Goal: Task Accomplishment & Management: Manage account settings

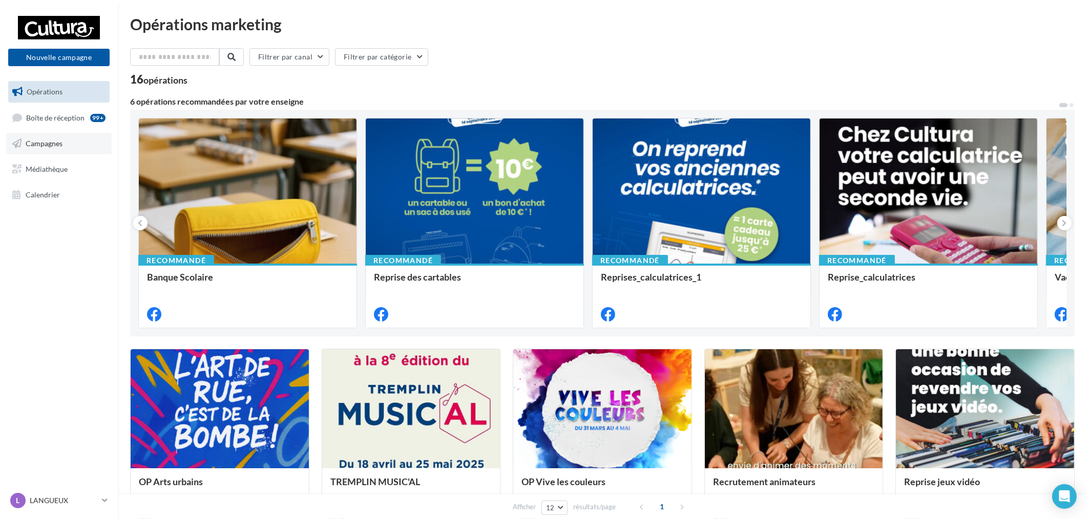
click at [16, 142] on icon at bounding box center [16, 143] width 9 height 13
click at [50, 119] on span "Boîte de réception" at bounding box center [55, 117] width 58 height 9
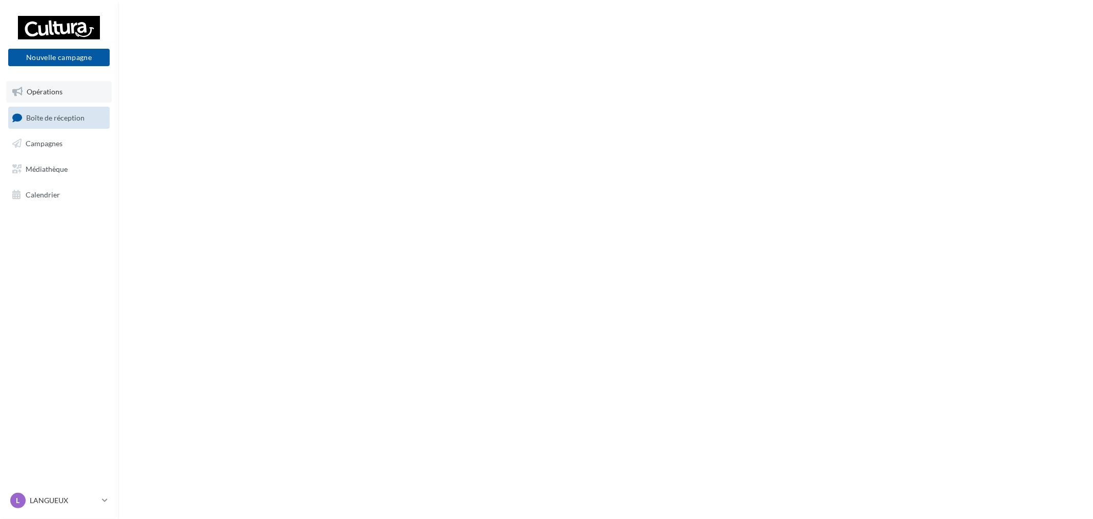
click at [48, 91] on span "Opérations" at bounding box center [45, 91] width 36 height 9
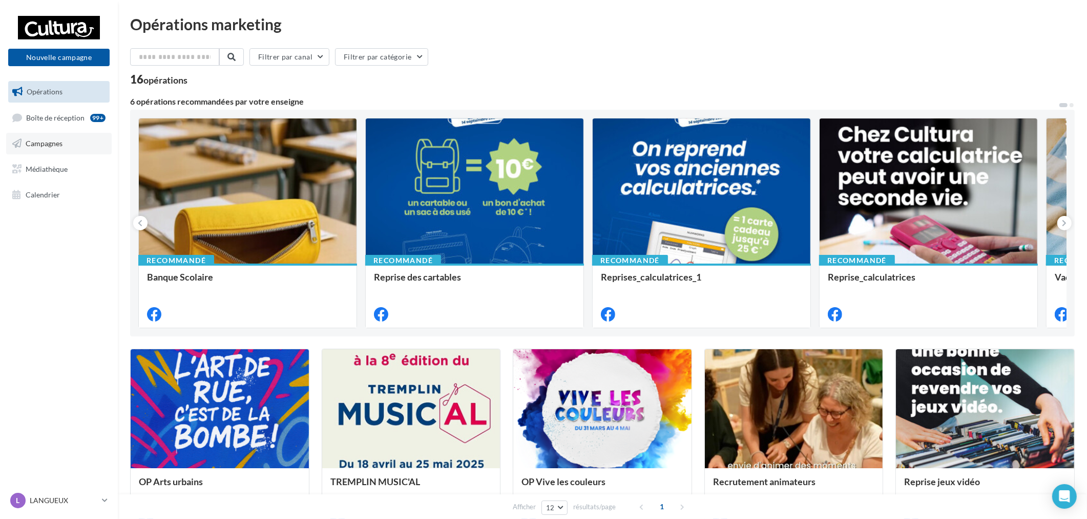
click at [47, 147] on link "Campagnes" at bounding box center [59, 144] width 106 height 22
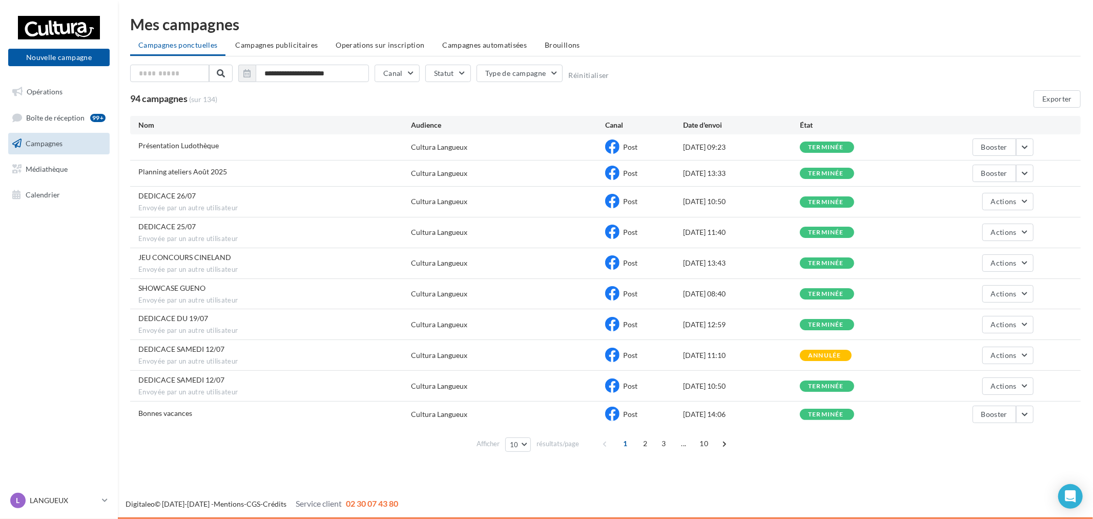
click at [218, 171] on span "Planning ateliers Août 2025" at bounding box center [182, 171] width 89 height 9
click at [374, 170] on div "Planning ateliers Août 2025" at bounding box center [274, 173] width 273 height 13
click at [462, 177] on div "Cultura Langueux" at bounding box center [439, 173] width 56 height 10
click at [153, 175] on span "Planning ateliers Août 2025" at bounding box center [182, 171] width 89 height 9
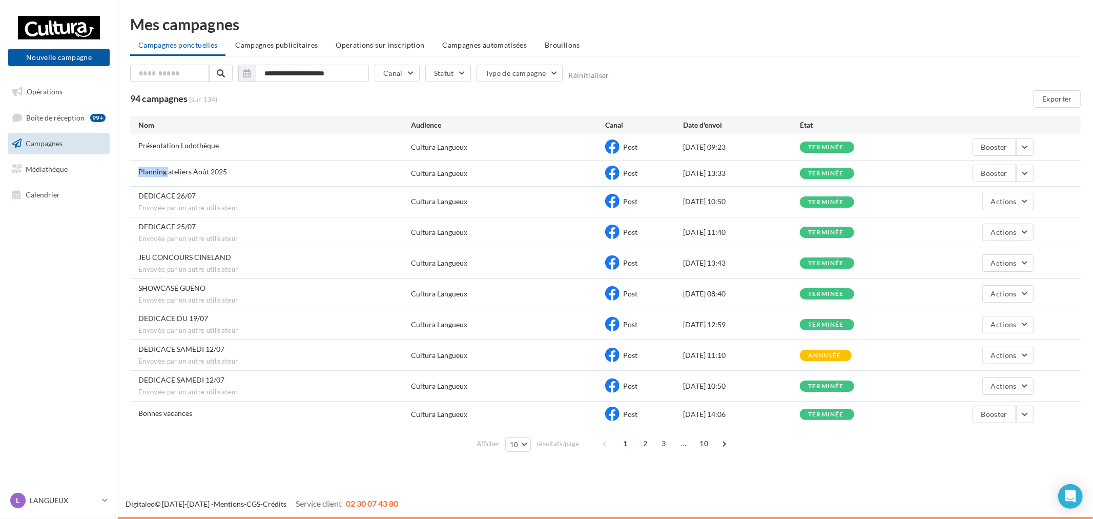
click at [153, 175] on span "Planning ateliers Août 2025" at bounding box center [182, 171] width 89 height 9
click at [267, 38] on li "Campagnes publicitaires" at bounding box center [276, 45] width 99 height 18
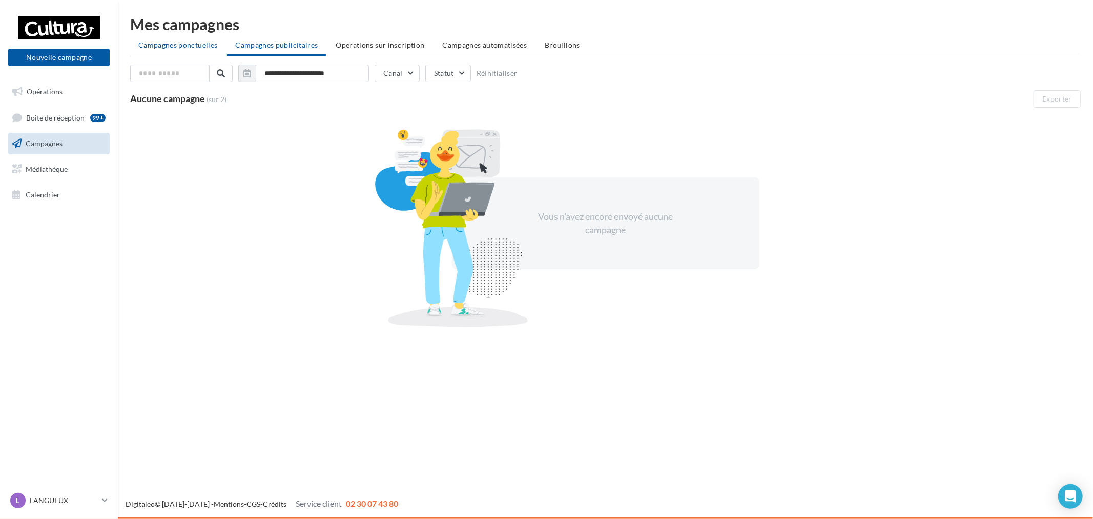
click at [187, 52] on li "Campagnes ponctuelles" at bounding box center [177, 45] width 95 height 18
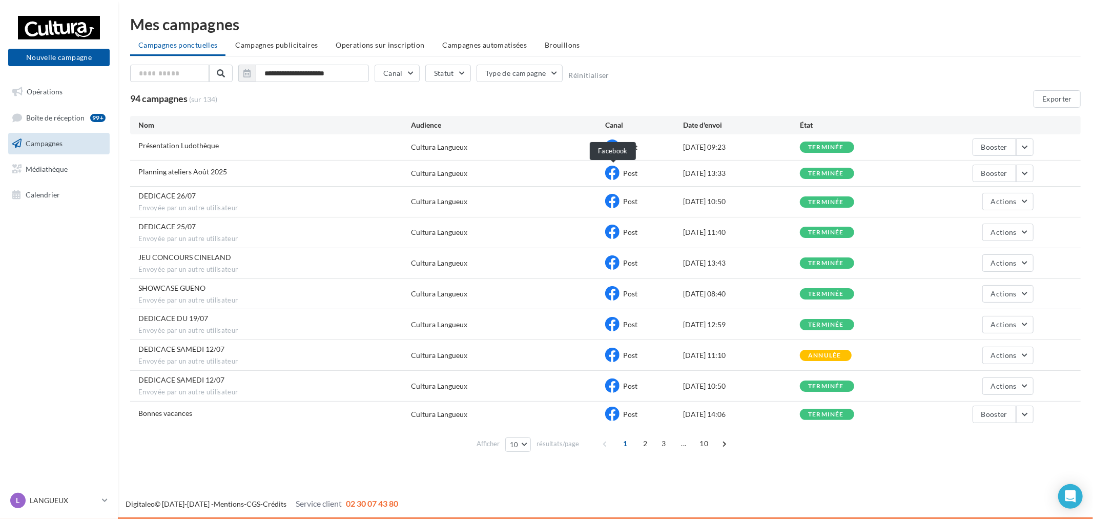
click at [618, 176] on icon at bounding box center [612, 173] width 14 height 14
click at [627, 171] on span "Post" at bounding box center [630, 173] width 14 height 9
click at [442, 174] on div "Cultura Langueux" at bounding box center [439, 173] width 56 height 10
drag, startPoint x: 197, startPoint y: 171, endPoint x: 166, endPoint y: 176, distance: 31.2
click at [196, 171] on span "Planning ateliers Août 2025" at bounding box center [182, 171] width 89 height 9
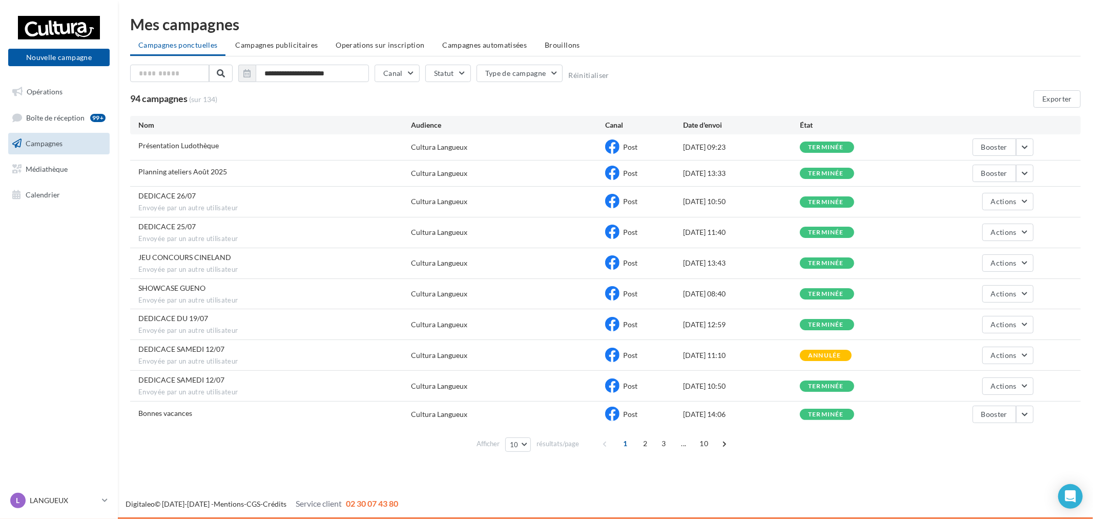
click at [824, 170] on div "terminée" at bounding box center [826, 173] width 36 height 7
click at [1040, 171] on div "Planning ateliers Août 2025 Cultura Langueux Post 29/07/2025 13:33 terminée Boo…" at bounding box center [605, 173] width 951 height 26
click at [1047, 175] on div "Planning ateliers Août 2025 Cultura Langueux Post 29/07/2025 13:33 terminée Boo…" at bounding box center [605, 173] width 951 height 26
click at [1020, 169] on button "button" at bounding box center [1024, 172] width 17 height 17
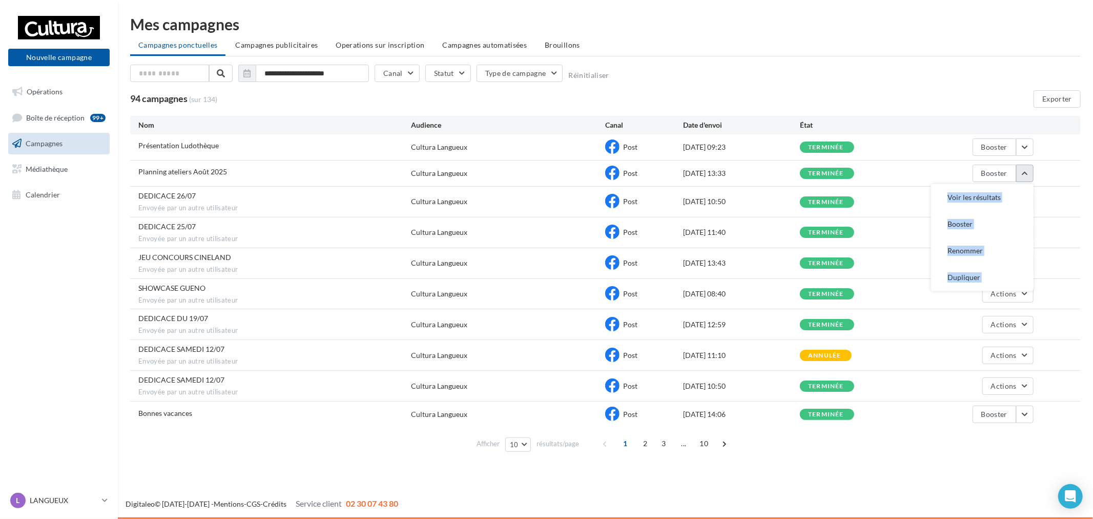
click at [1020, 169] on button "button" at bounding box center [1024, 172] width 17 height 17
